Goal: Browse casually

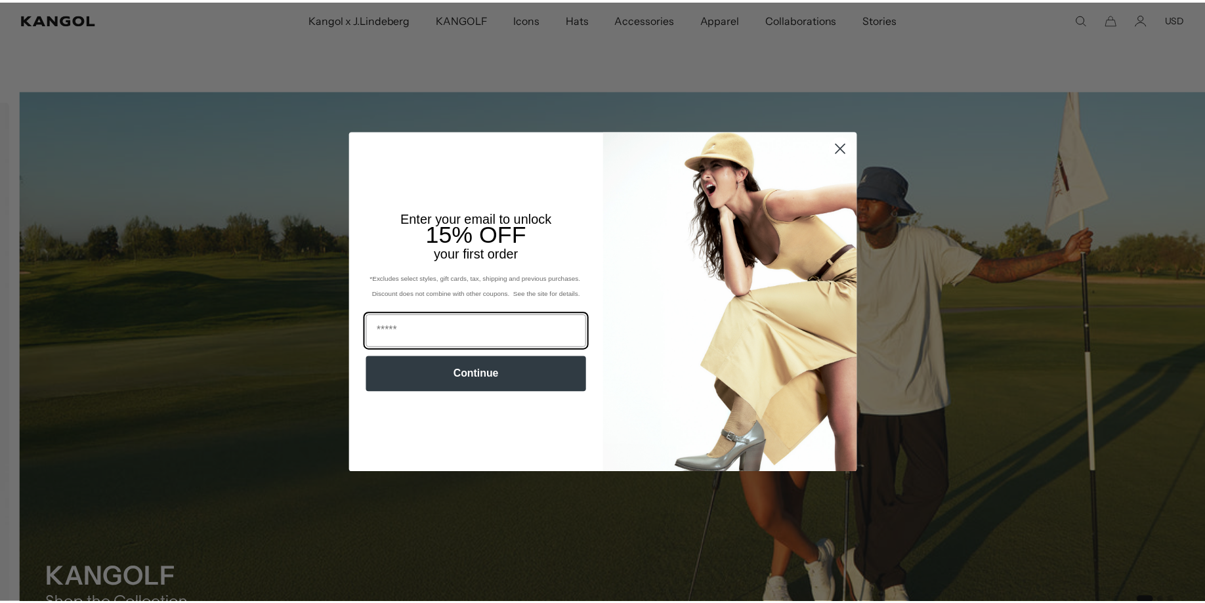
scroll to position [0, 270]
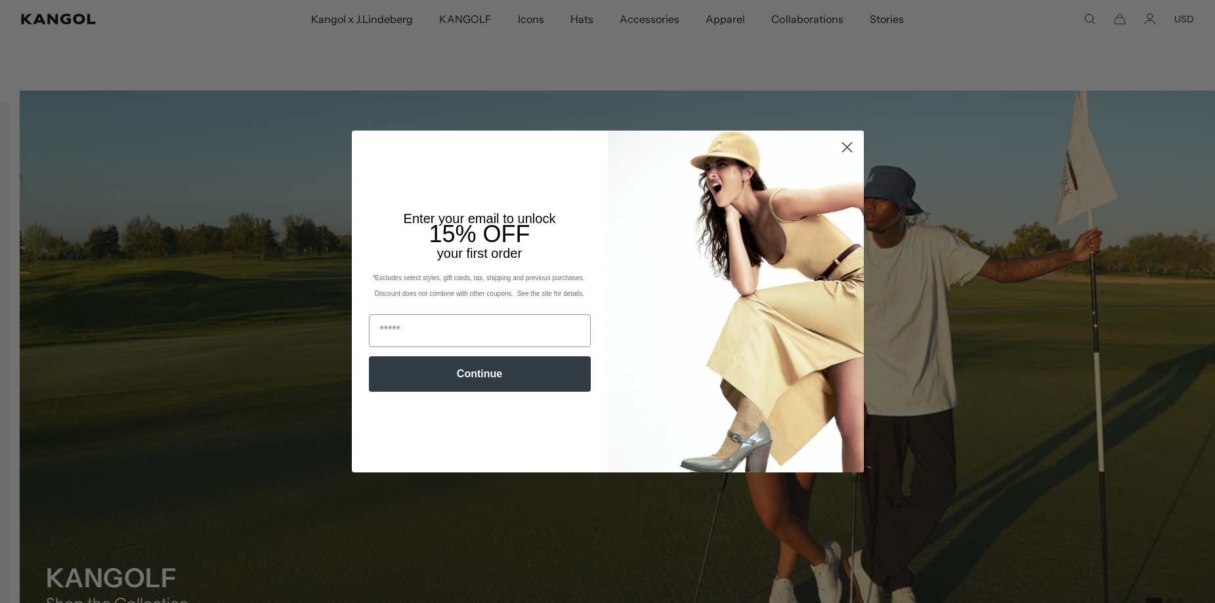
click at [844, 144] on circle "Close dialog" at bounding box center [847, 148] width 22 height 22
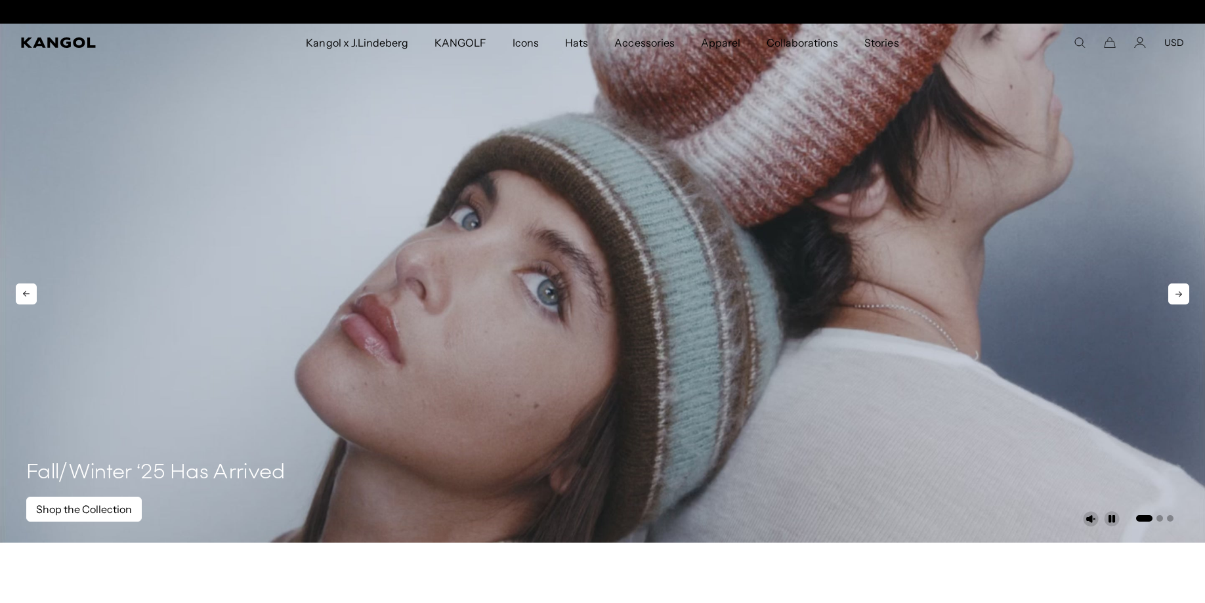
scroll to position [0, 0]
click at [104, 515] on link "Shop the Collection" at bounding box center [84, 509] width 116 height 25
